Goal: Information Seeking & Learning: Check status

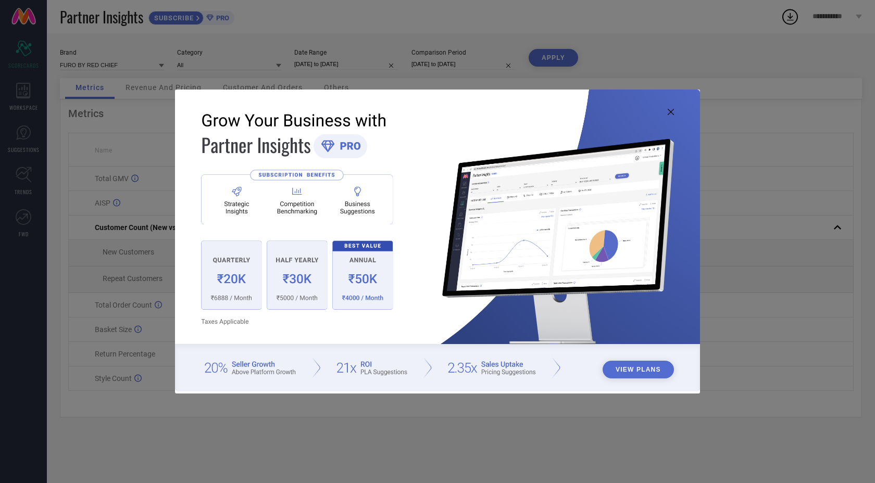
click at [669, 113] on icon at bounding box center [671, 112] width 6 height 6
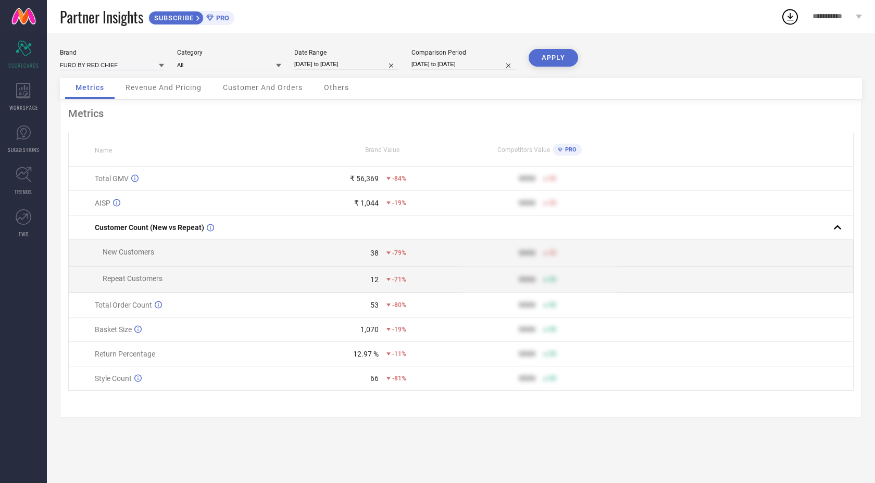
click at [140, 66] on input at bounding box center [112, 64] width 104 height 11
click at [98, 118] on div "RED CHIEF" at bounding box center [112, 115] width 104 height 18
type input "All"
click at [215, 66] on input at bounding box center [229, 64] width 104 height 11
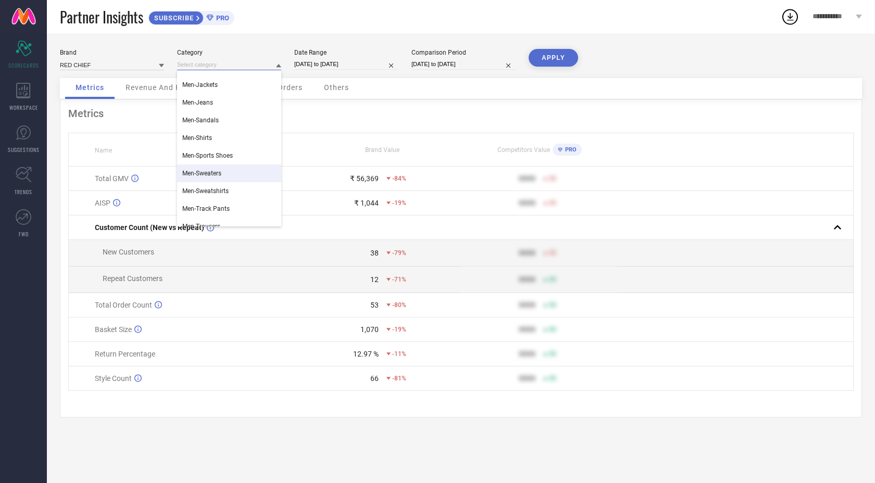
scroll to position [119, 0]
click at [217, 150] on div "Men-Sports Shoes" at bounding box center [229, 155] width 104 height 18
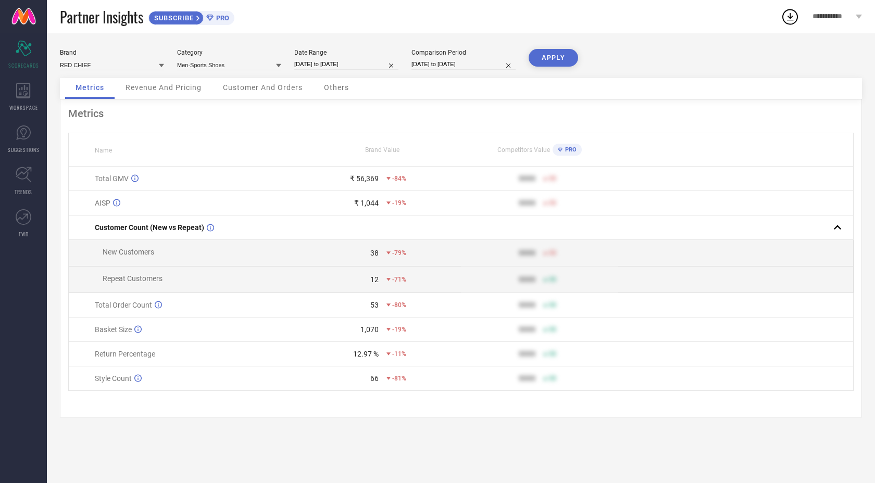
click at [559, 56] on button "APPLY" at bounding box center [553, 58] width 49 height 18
click at [331, 65] on input "[DATE] to [DATE]" at bounding box center [346, 64] width 104 height 11
select select "7"
select select "2025"
select select "8"
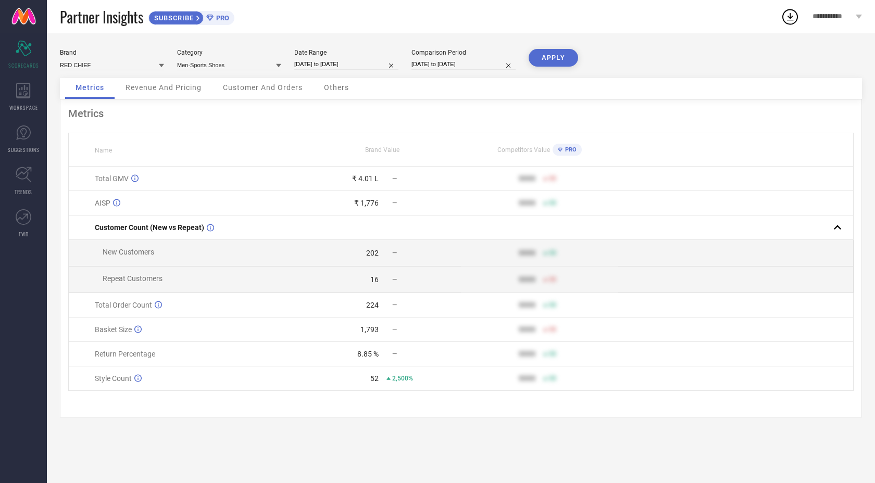
select select "2025"
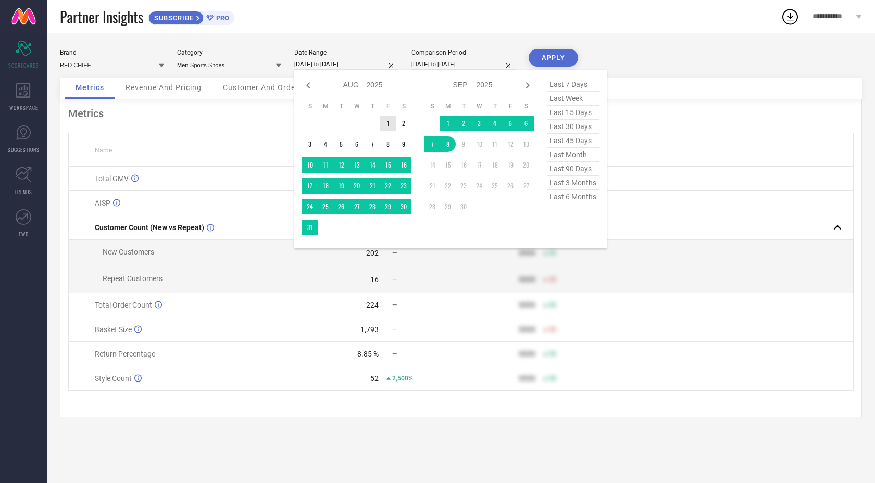
click at [386, 129] on td "1" at bounding box center [388, 124] width 16 height 16
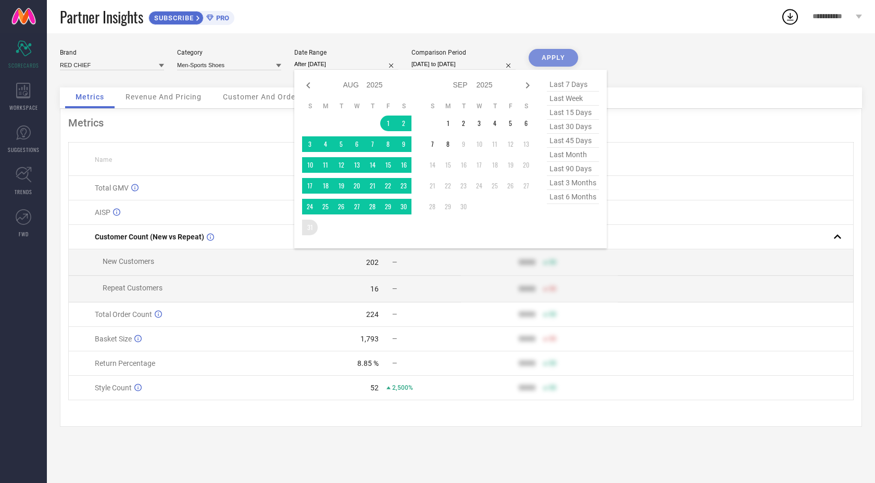
type input "[DATE] to [DATE]"
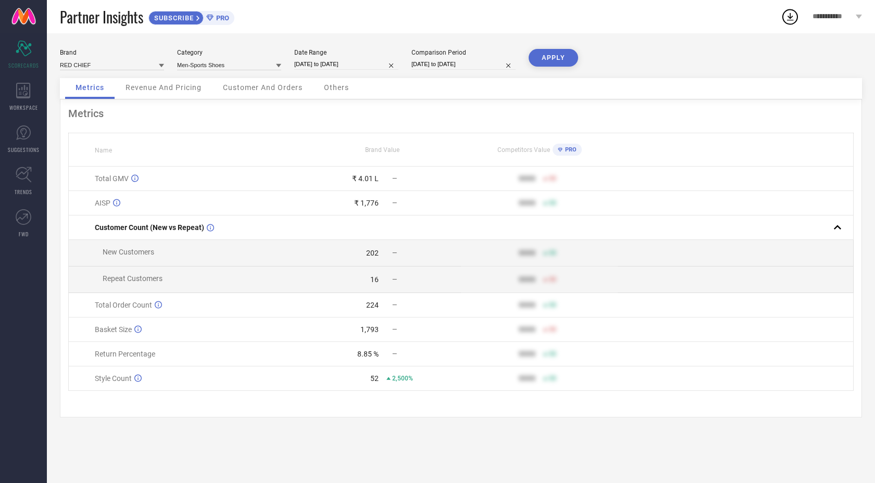
click at [561, 55] on button "APPLY" at bounding box center [553, 58] width 49 height 18
click at [326, 67] on input "[DATE] to [DATE]" at bounding box center [346, 64] width 104 height 11
select select "7"
select select "2025"
select select "8"
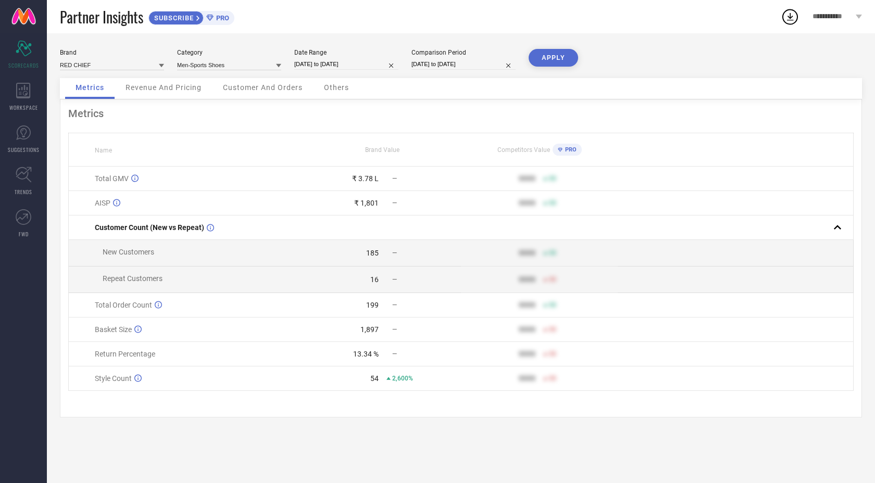
select select "2025"
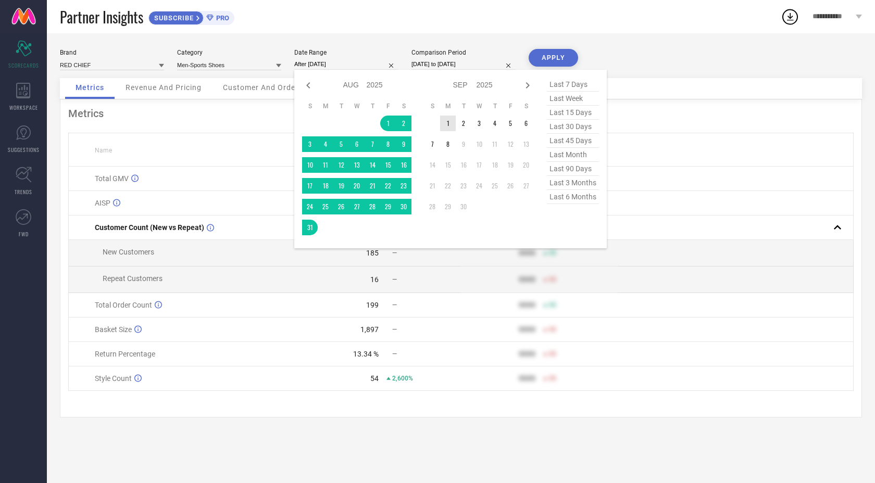
click at [448, 127] on td "1" at bounding box center [448, 124] width 16 height 16
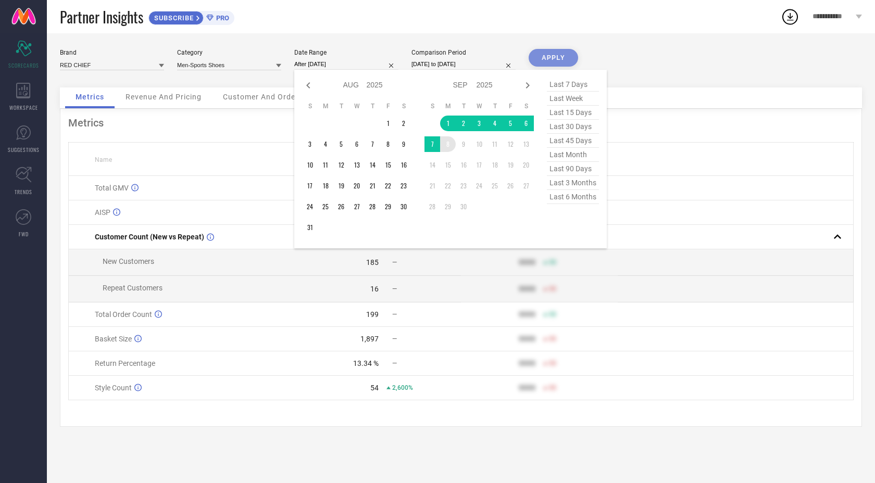
type input "[DATE] to [DATE]"
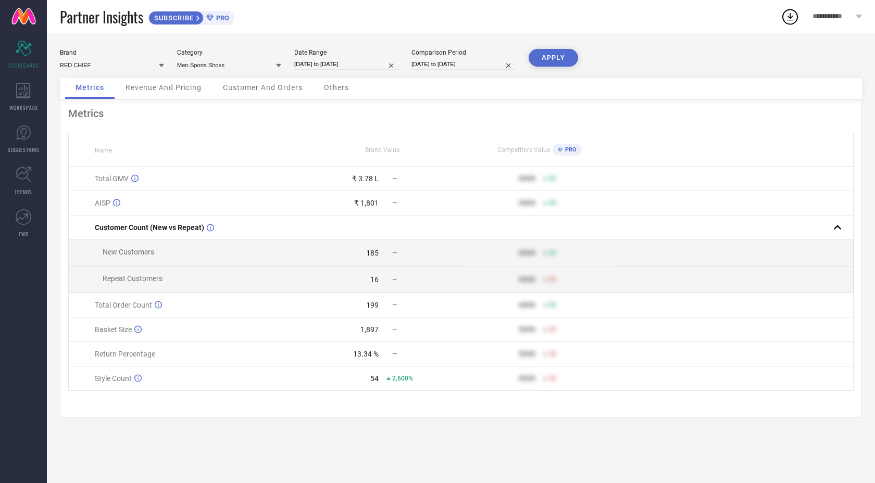
click at [558, 51] on button "APPLY" at bounding box center [553, 58] width 49 height 18
click at [31, 98] on div "WORKSPACE" at bounding box center [23, 97] width 47 height 42
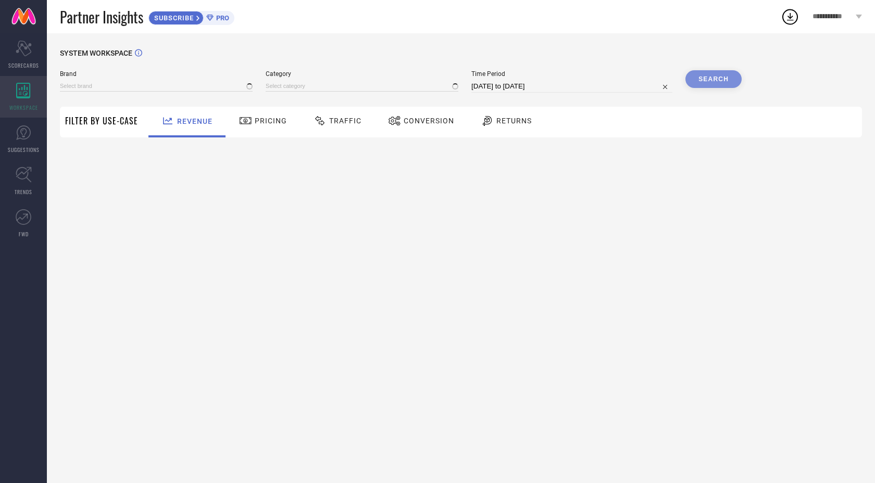
type input "FURO BY RED CHIEF"
type input "All"
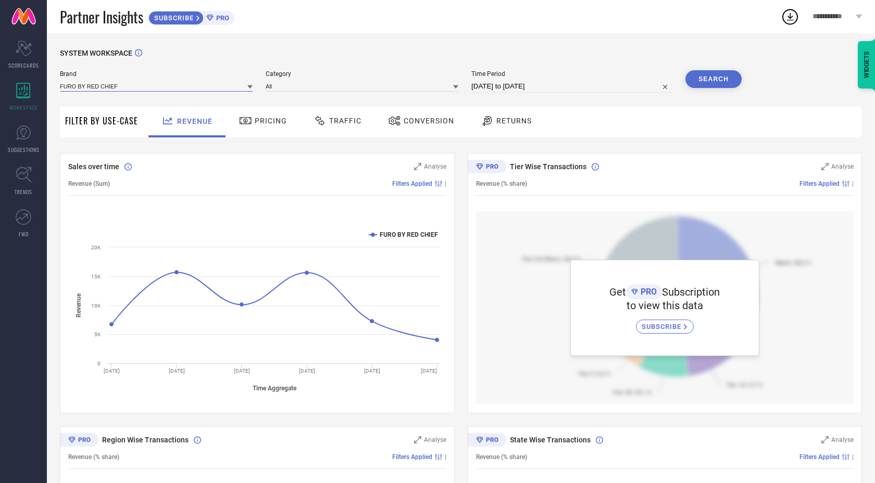
click at [174, 86] on input at bounding box center [156, 86] width 193 height 11
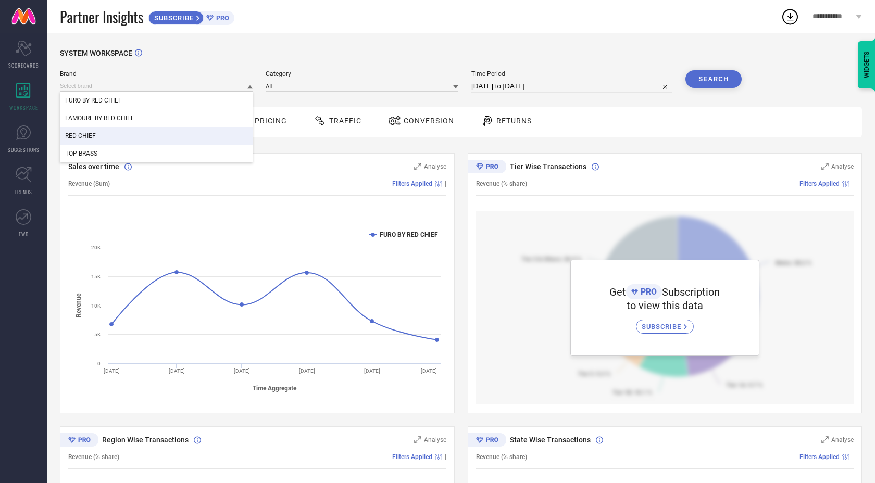
click at [128, 139] on div "RED CHIEF" at bounding box center [156, 136] width 193 height 18
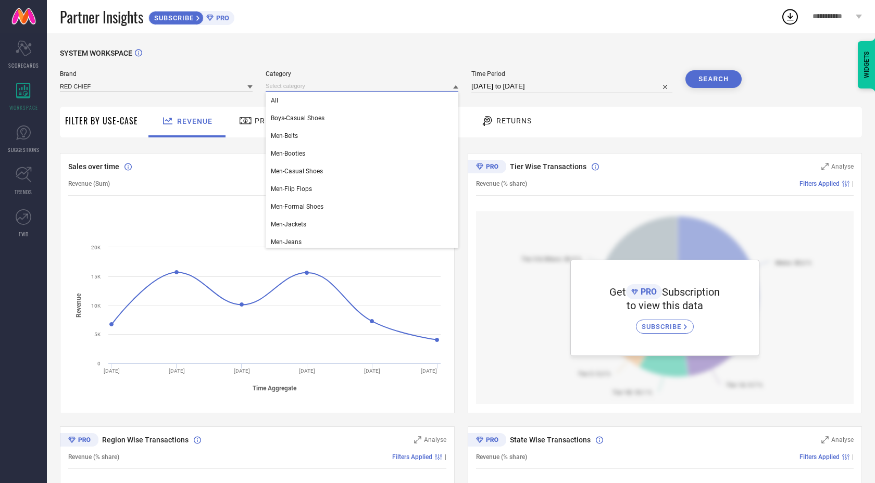
click at [337, 88] on input at bounding box center [362, 86] width 193 height 11
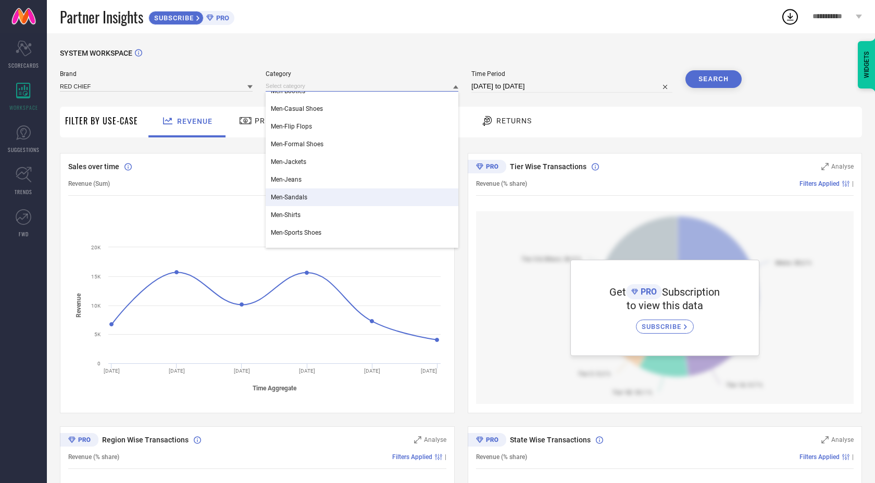
scroll to position [65, 0]
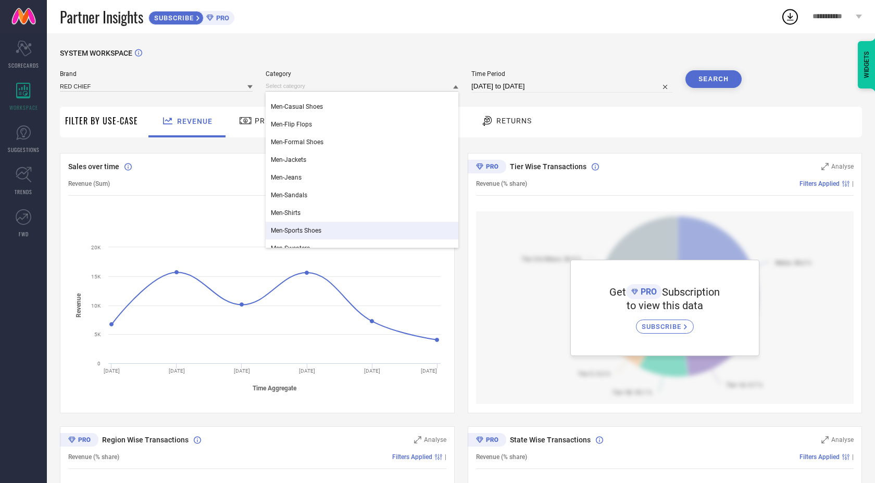
click at [311, 228] on span "Men-Sports Shoes" at bounding box center [296, 230] width 51 height 7
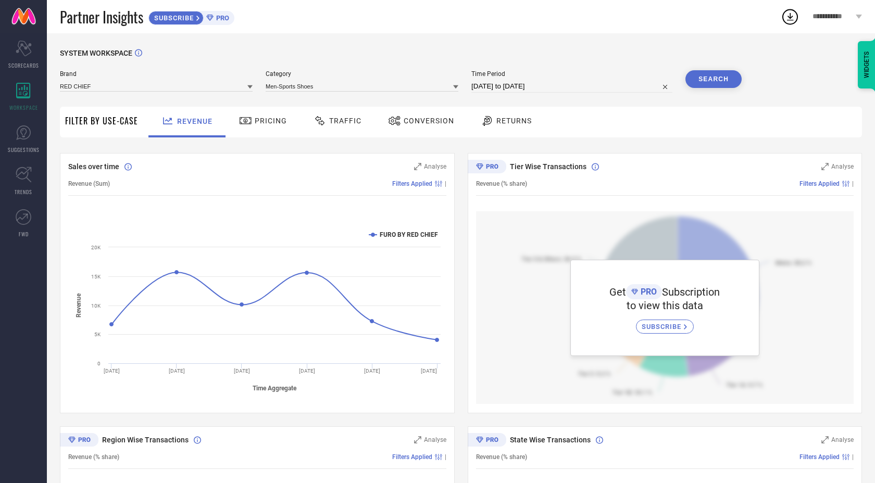
click at [718, 77] on button "Search" at bounding box center [713, 79] width 56 height 18
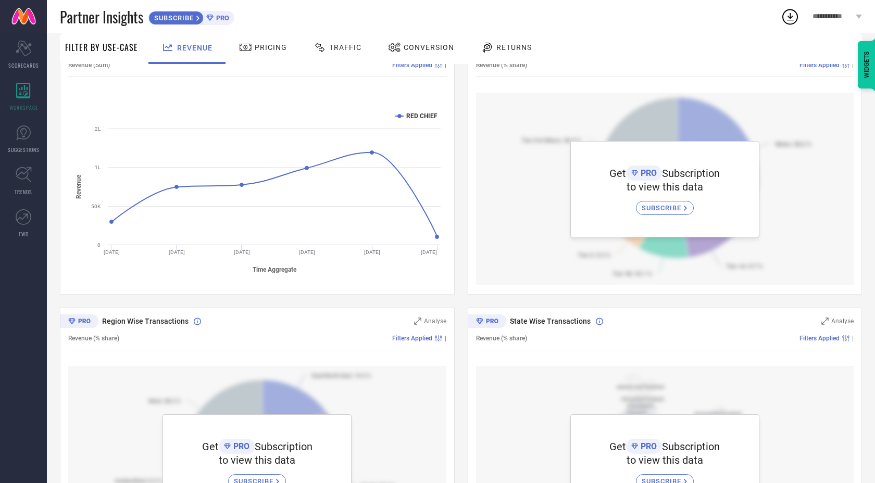
scroll to position [0, 0]
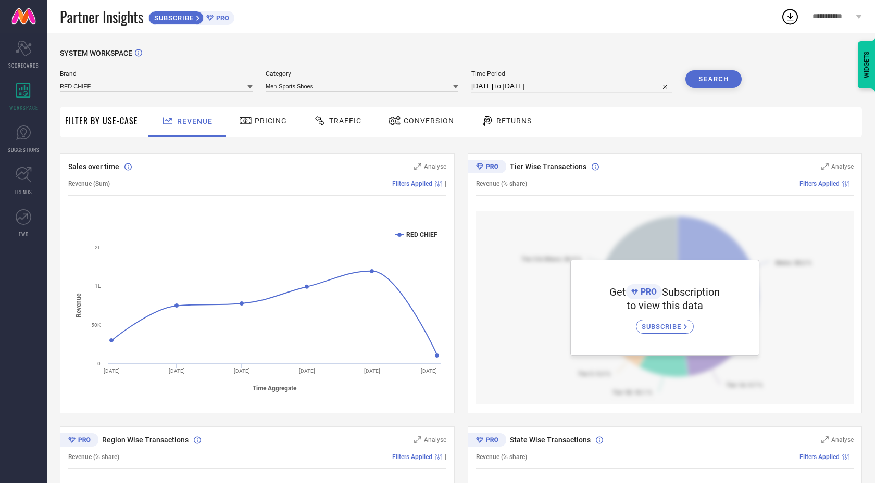
click at [255, 124] on span "Pricing" at bounding box center [271, 121] width 32 height 8
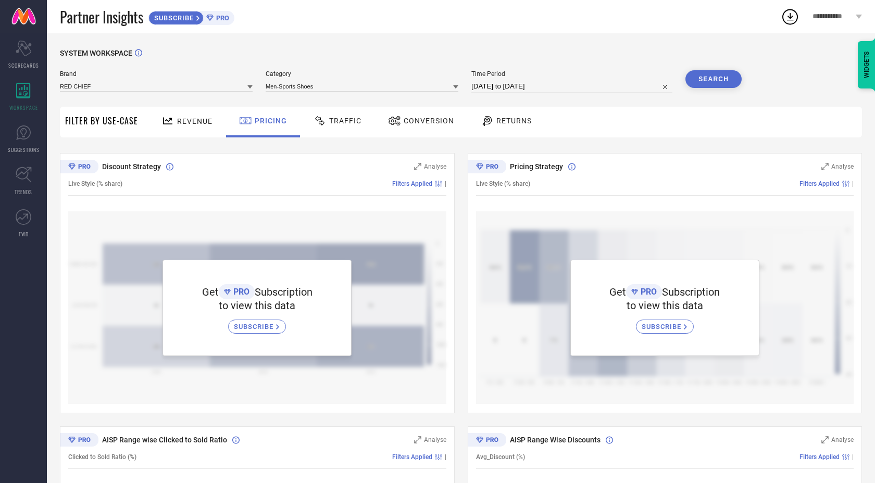
click at [350, 118] on span "Traffic" at bounding box center [345, 121] width 32 height 8
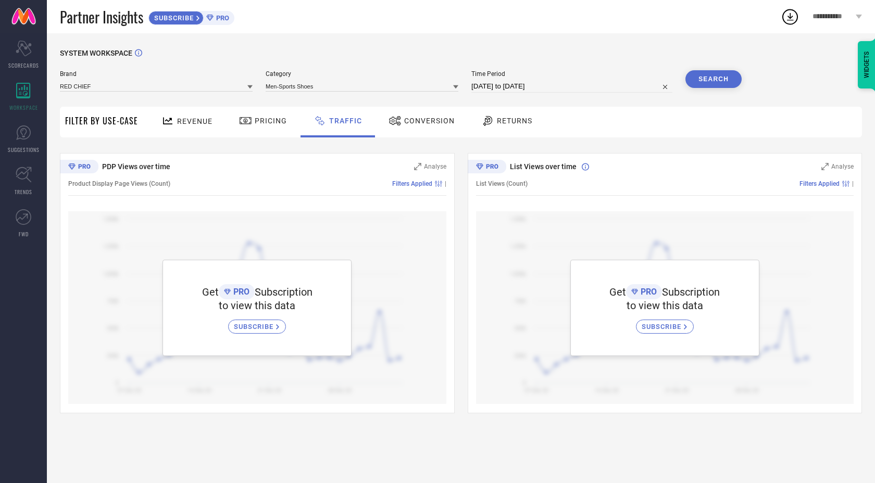
click at [424, 121] on span "Conversion" at bounding box center [429, 121] width 51 height 8
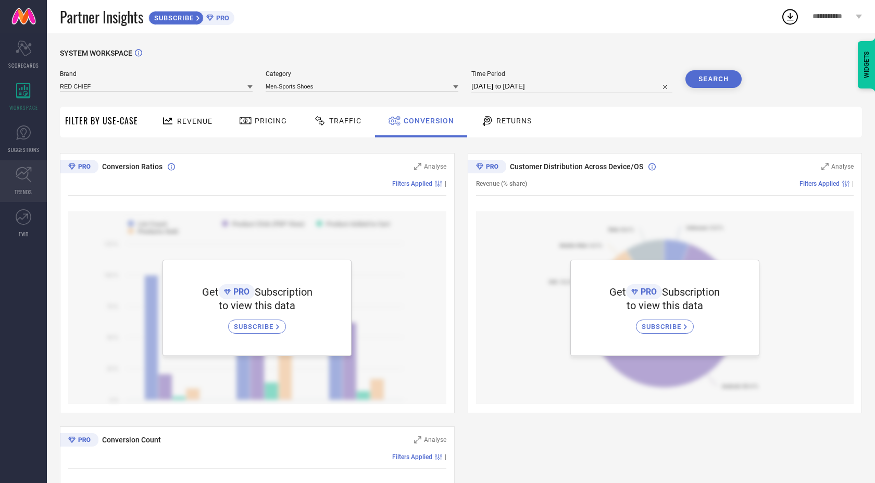
click at [24, 176] on icon at bounding box center [24, 175] width 16 height 16
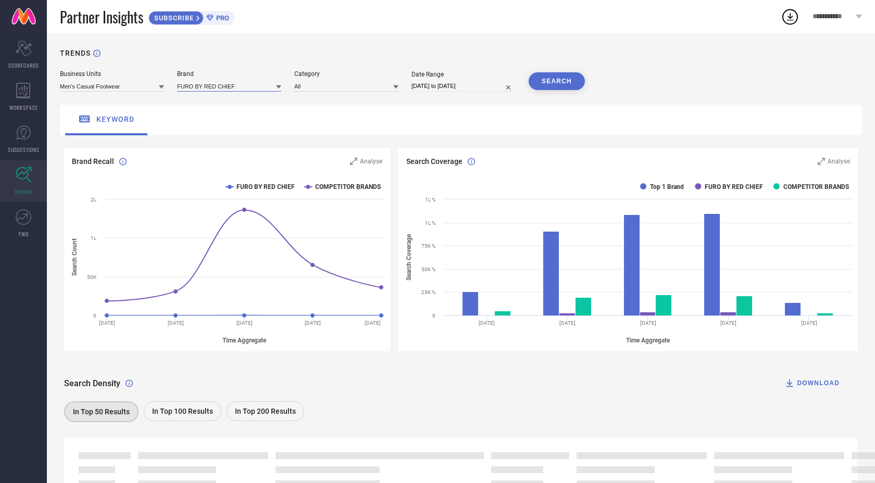
click at [232, 91] on input at bounding box center [229, 86] width 104 height 11
click at [223, 123] on div "RED CHIEF" at bounding box center [229, 118] width 104 height 18
click at [149, 88] on input at bounding box center [112, 86] width 104 height 11
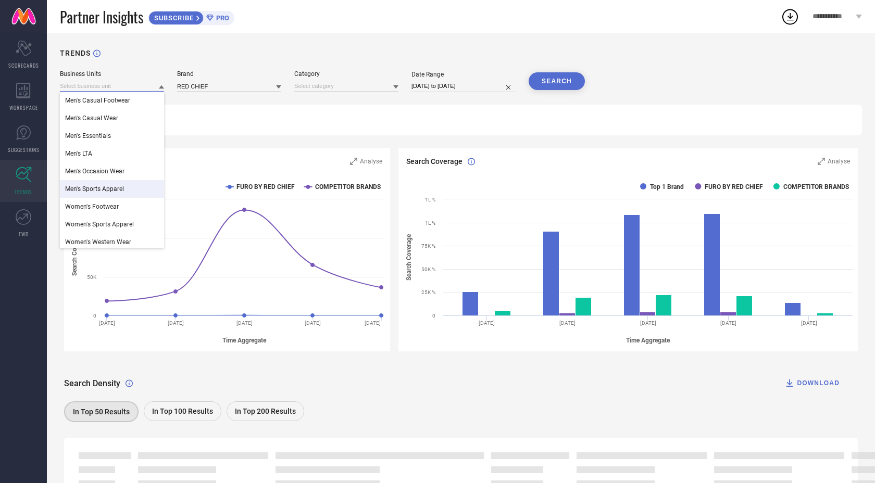
scroll to position [3, 0]
click at [248, 113] on div "keyword" at bounding box center [461, 120] width 802 height 31
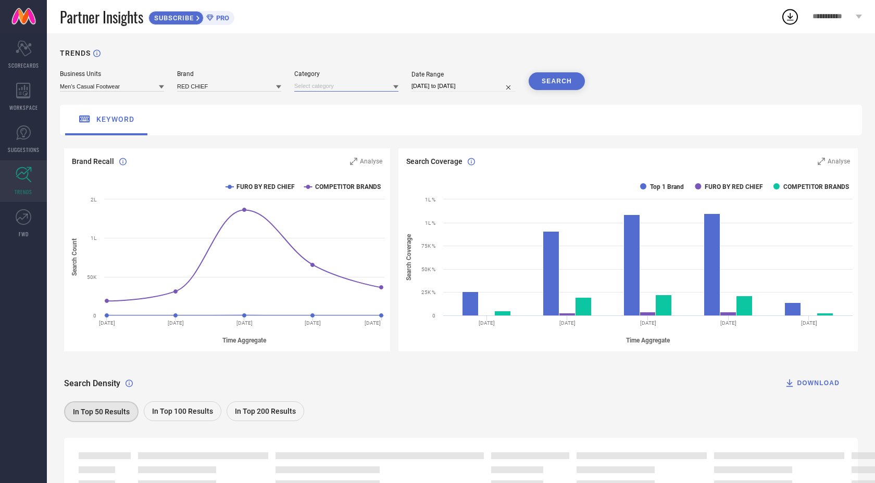
click at [354, 83] on input at bounding box center [346, 86] width 104 height 11
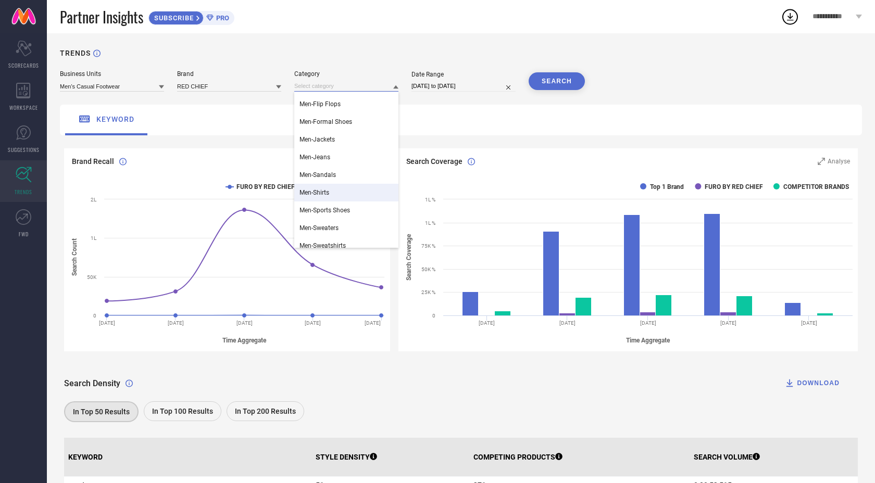
scroll to position [85, 0]
click at [342, 209] on span "Men-Sports Shoes" at bounding box center [325, 209] width 51 height 7
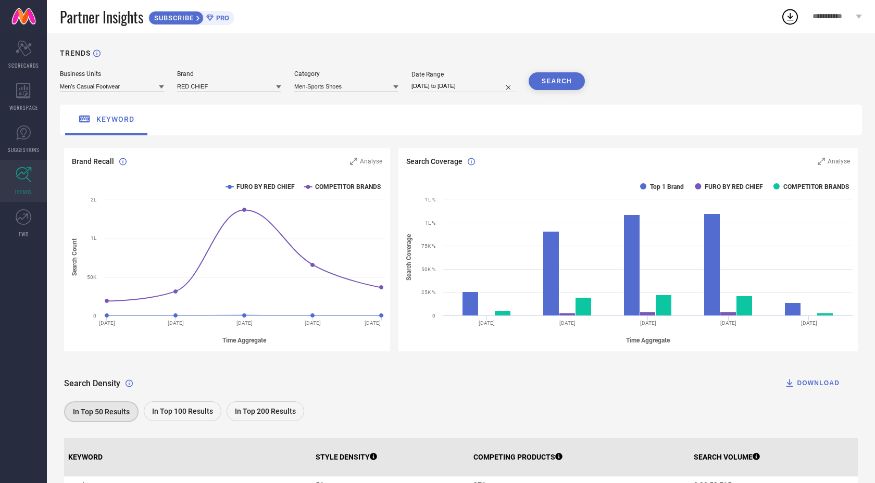
click at [554, 81] on button "SEARCH" at bounding box center [557, 81] width 56 height 18
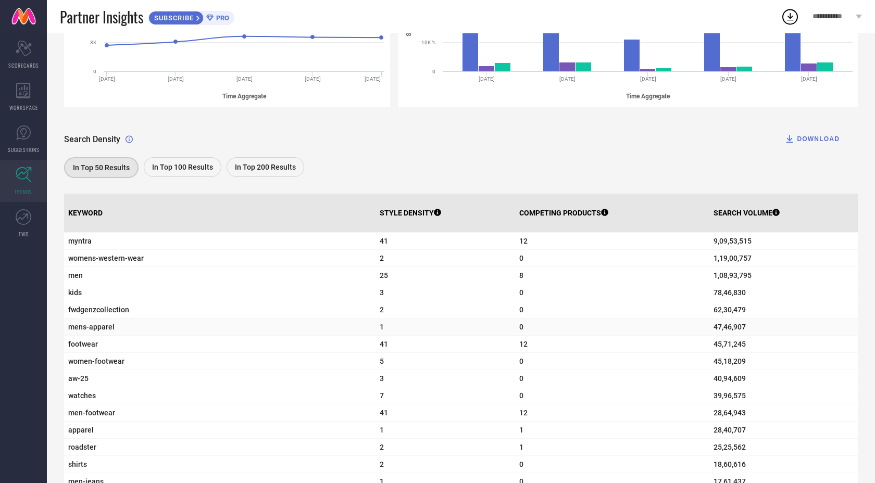
scroll to position [0, 0]
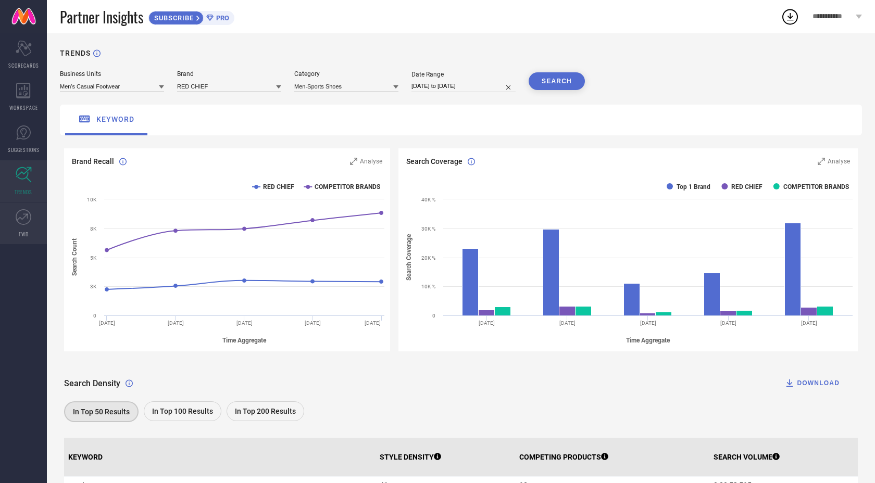
click at [22, 218] on icon at bounding box center [22, 217] width 11 height 7
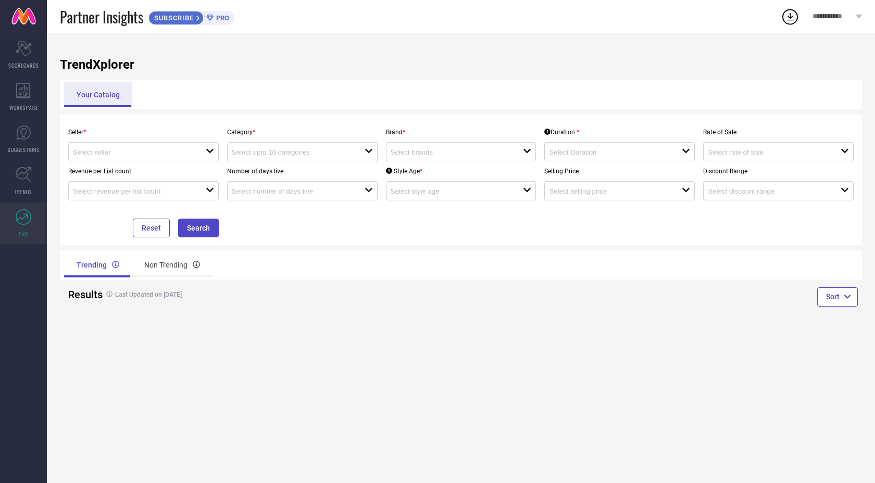
click at [95, 97] on div "Your Catalog" at bounding box center [98, 94] width 68 height 25
click at [206, 153] on icon "open" at bounding box center [210, 151] width 8 height 8
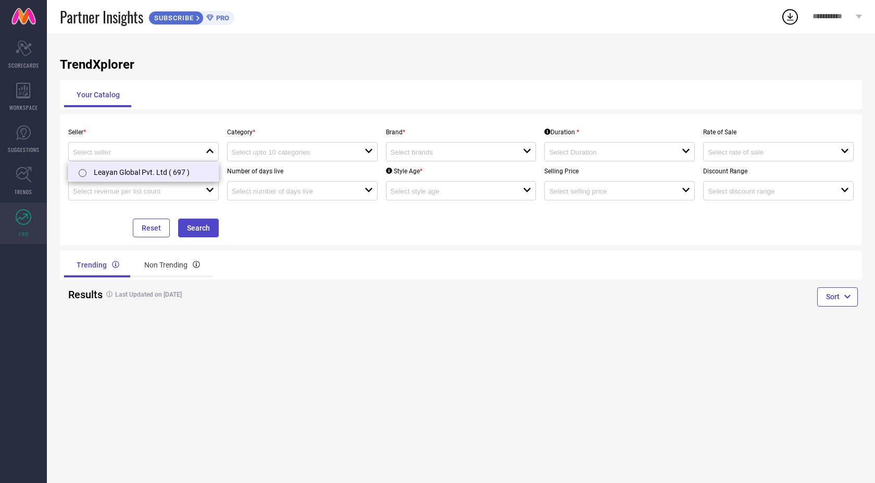
click at [177, 172] on li "Leayan Global Pvt. Ltd ( 697 )" at bounding box center [143, 172] width 149 height 19
type input "Leayan Global Pvt. Ltd ( 697 )"
click at [289, 154] on input at bounding box center [291, 152] width 119 height 8
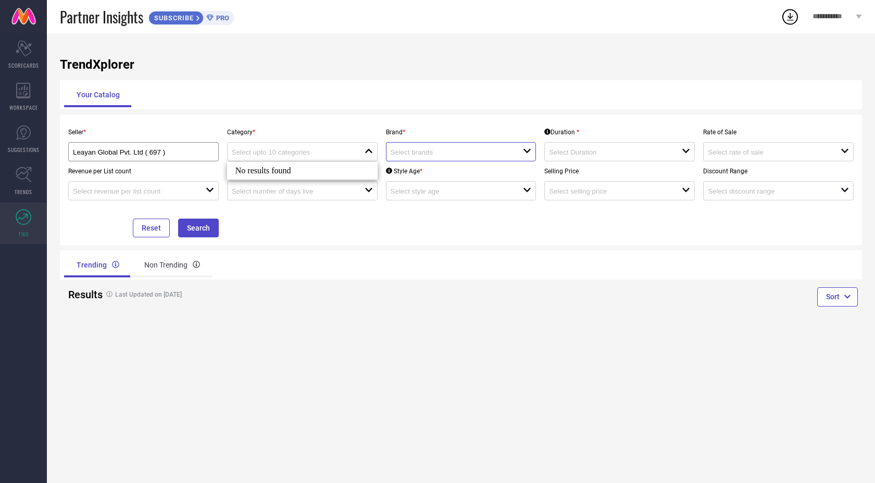
click at [411, 151] on input at bounding box center [450, 152] width 119 height 8
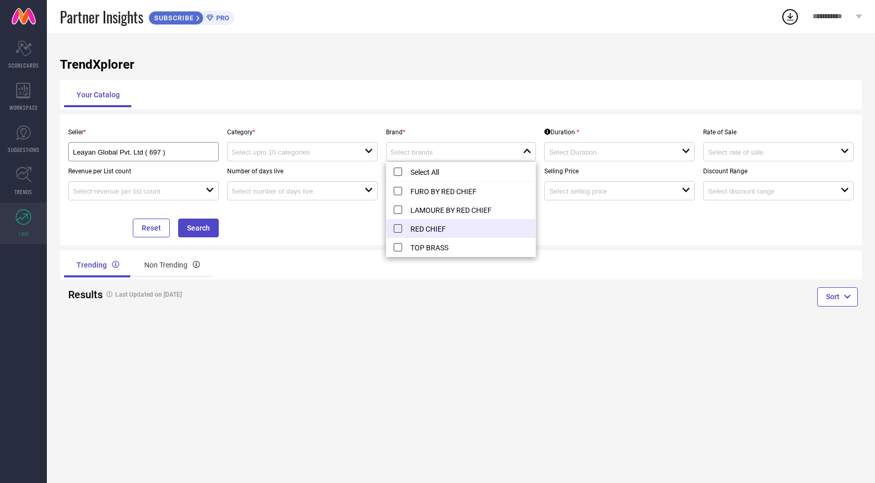
click at [410, 232] on li "RED CHIEF" at bounding box center [460, 228] width 149 height 19
type input "RED CHIEF"
click at [354, 151] on div at bounding box center [298, 152] width 133 height 10
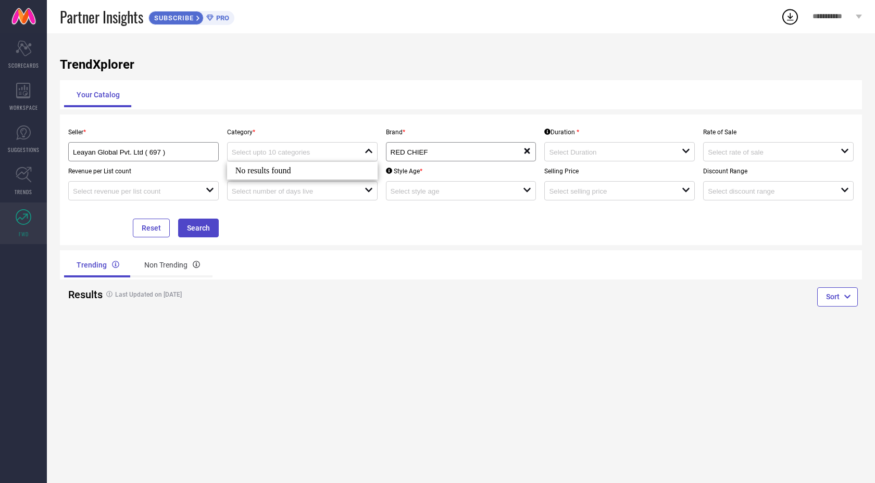
click at [398, 104] on div "Your Catalog" at bounding box center [461, 94] width 794 height 25
click at [568, 154] on input at bounding box center [608, 152] width 119 height 8
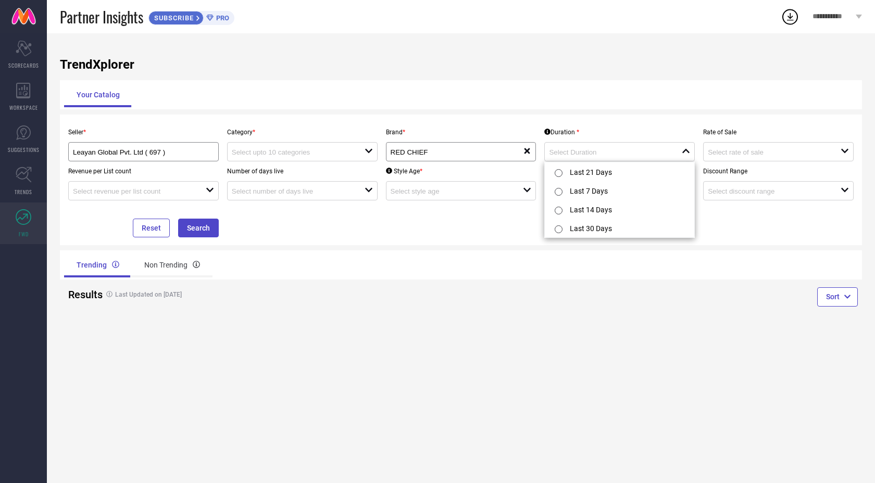
click at [548, 99] on div "Your Catalog" at bounding box center [461, 94] width 794 height 25
click at [364, 149] on div at bounding box center [298, 152] width 133 height 10
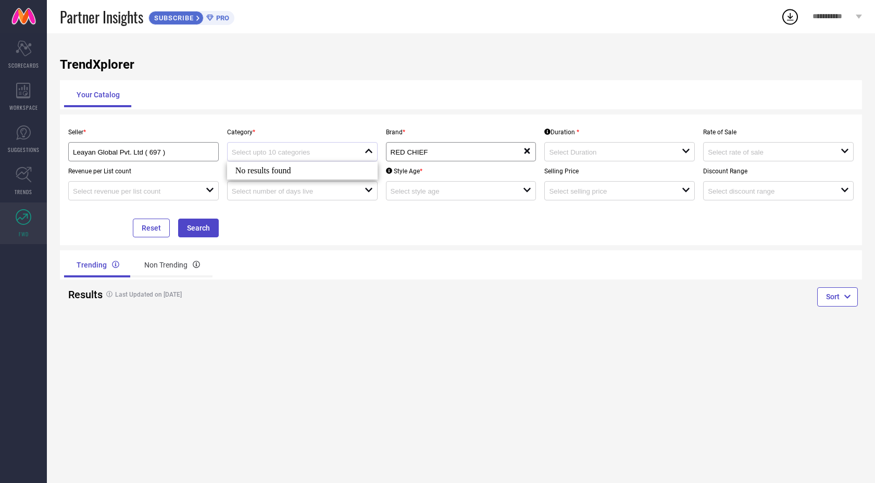
click at [364, 149] on div at bounding box center [298, 152] width 133 height 10
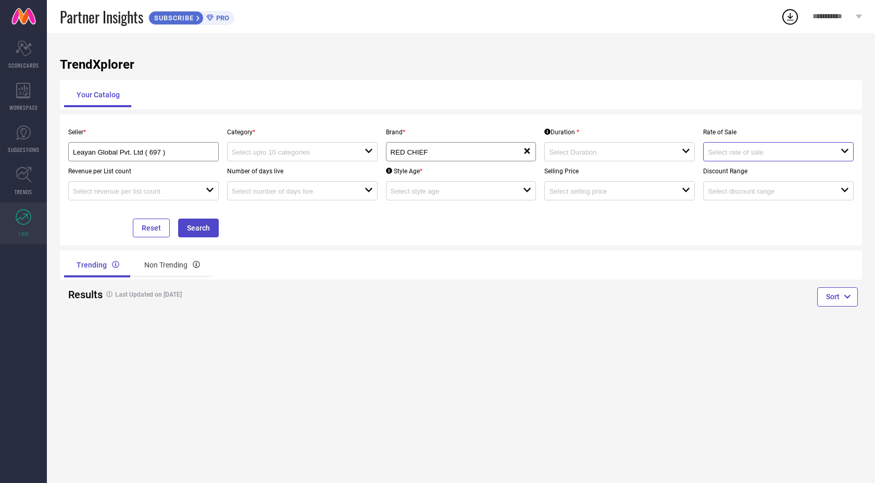
click at [729, 154] on input at bounding box center [767, 152] width 119 height 8
click at [722, 96] on div "Your Catalog" at bounding box center [461, 94] width 794 height 25
click at [199, 232] on button "Search" at bounding box center [198, 228] width 41 height 19
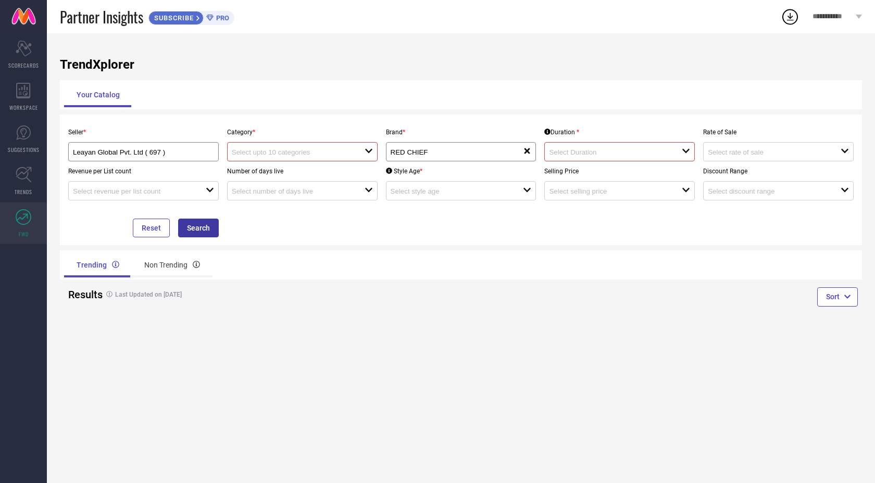
click at [199, 232] on button "Search" at bounding box center [198, 228] width 41 height 19
click at [300, 150] on input at bounding box center [291, 152] width 119 height 8
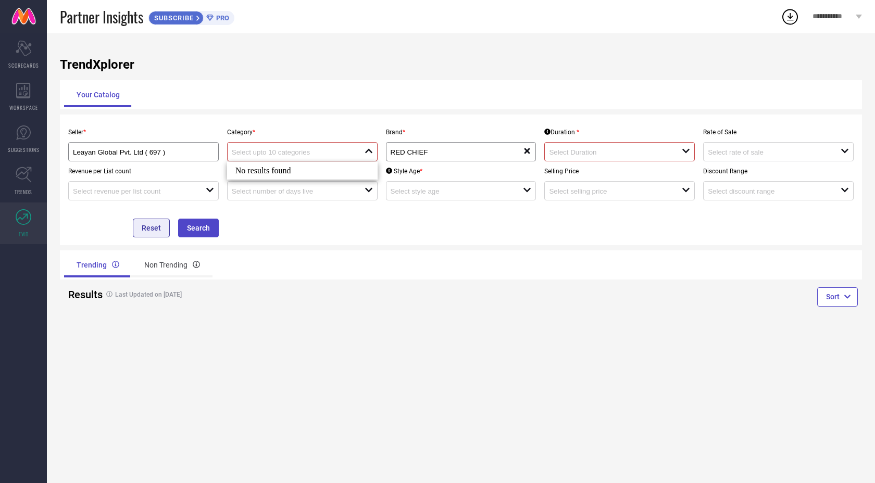
click at [148, 232] on button "Reset" at bounding box center [151, 228] width 37 height 19
click at [297, 153] on input at bounding box center [291, 152] width 119 height 8
click at [202, 154] on div at bounding box center [139, 152] width 133 height 10
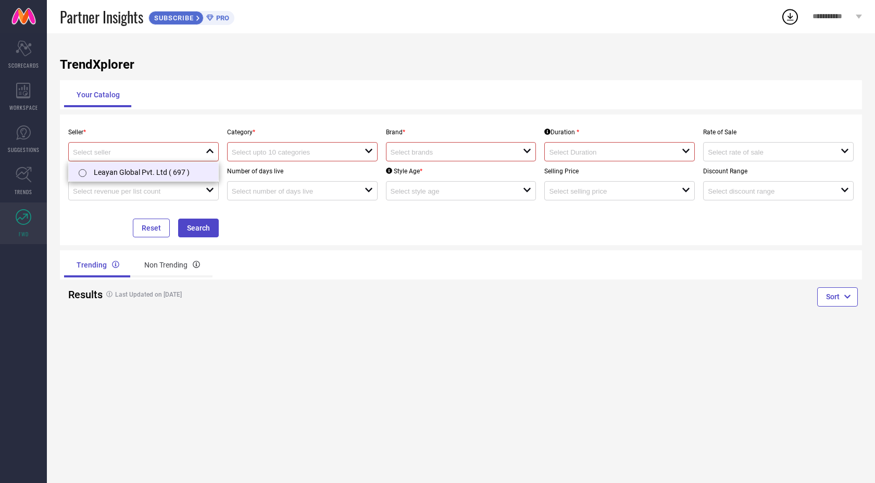
click at [179, 170] on li "Leayan Global Pvt. Ltd ( 697 )" at bounding box center [143, 172] width 149 height 19
type input "Leayan Global Pvt. Ltd ( 697 )"
click at [304, 159] on div "open" at bounding box center [302, 151] width 151 height 19
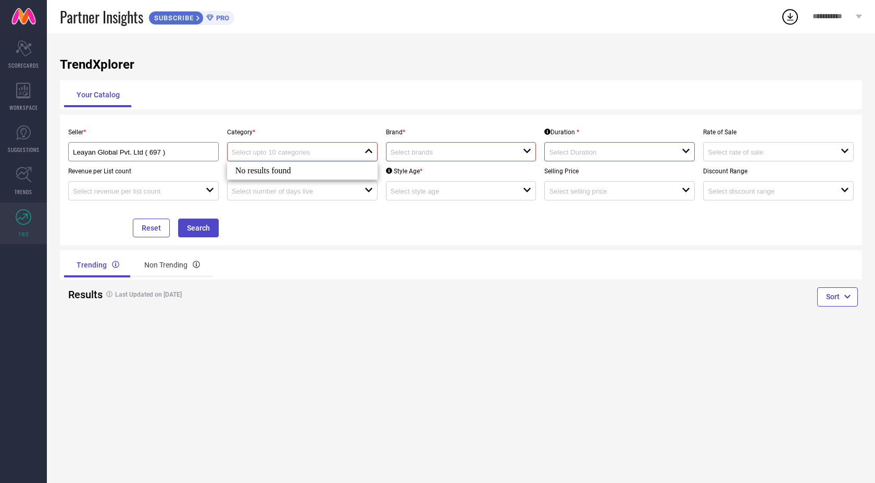
click at [362, 153] on div at bounding box center [298, 152] width 133 height 10
